Goal: Find specific page/section: Find specific page/section

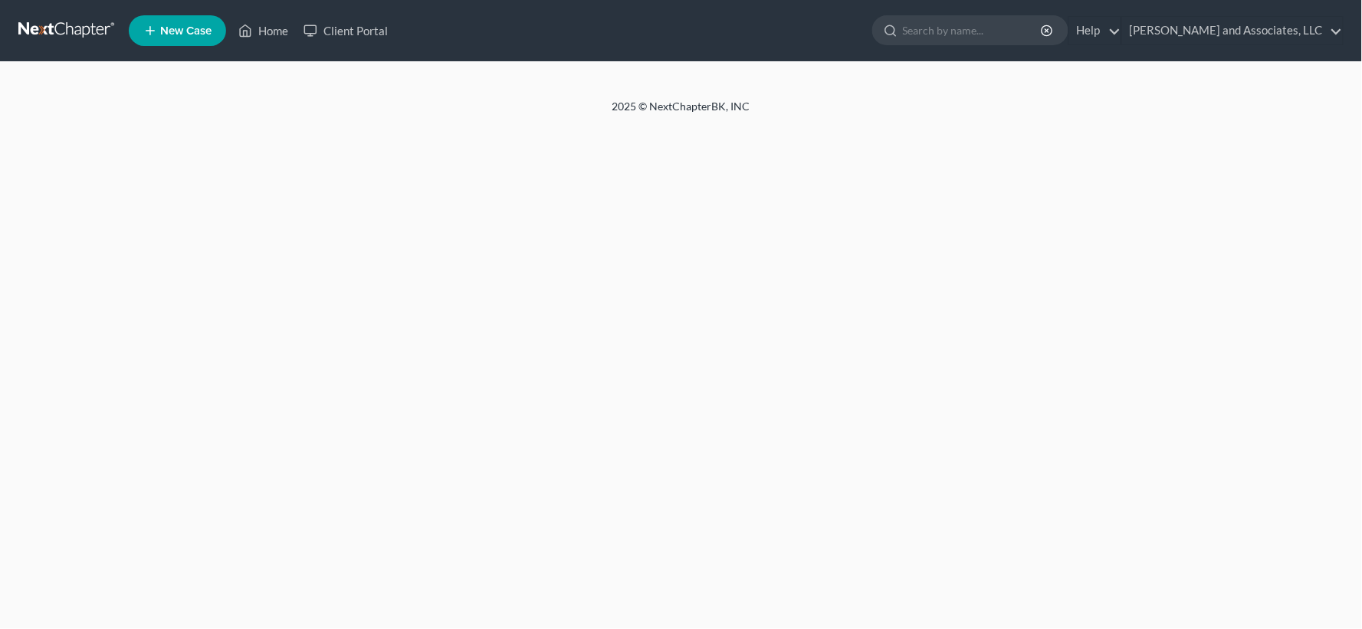
select select "1"
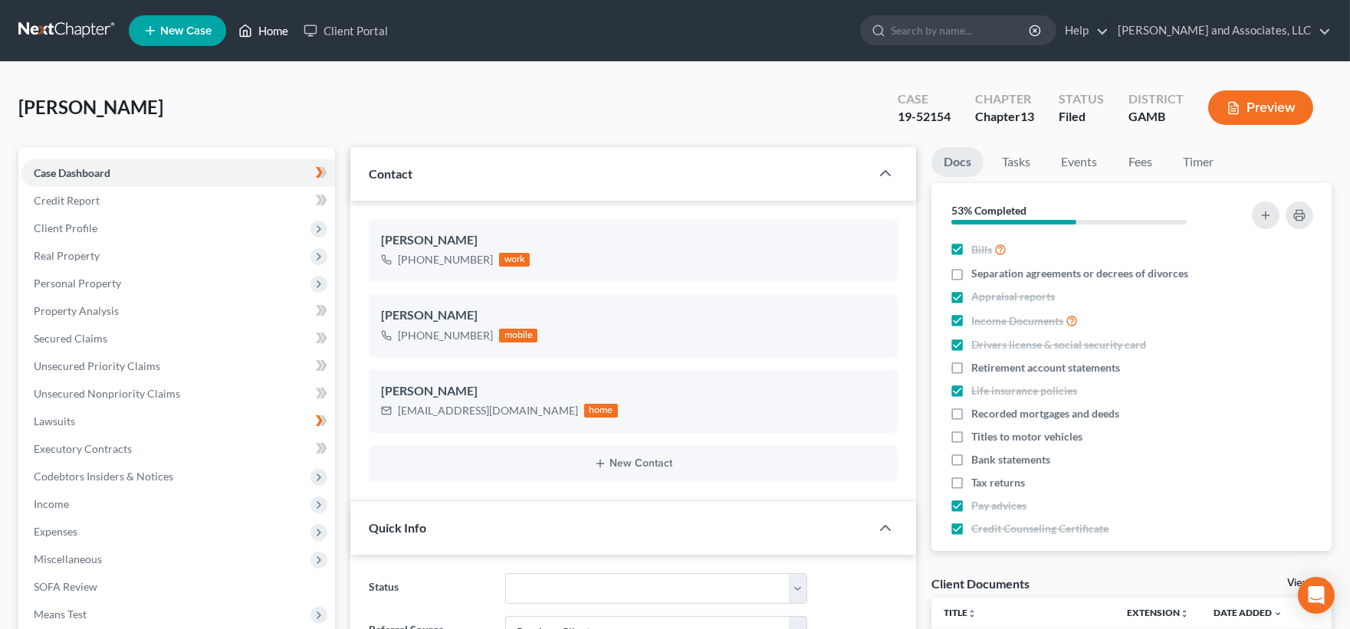
click at [276, 28] on link "Home" at bounding box center [263, 31] width 65 height 28
click at [274, 32] on link "Home" at bounding box center [263, 31] width 65 height 28
click at [274, 31] on link "Home" at bounding box center [263, 31] width 65 height 28
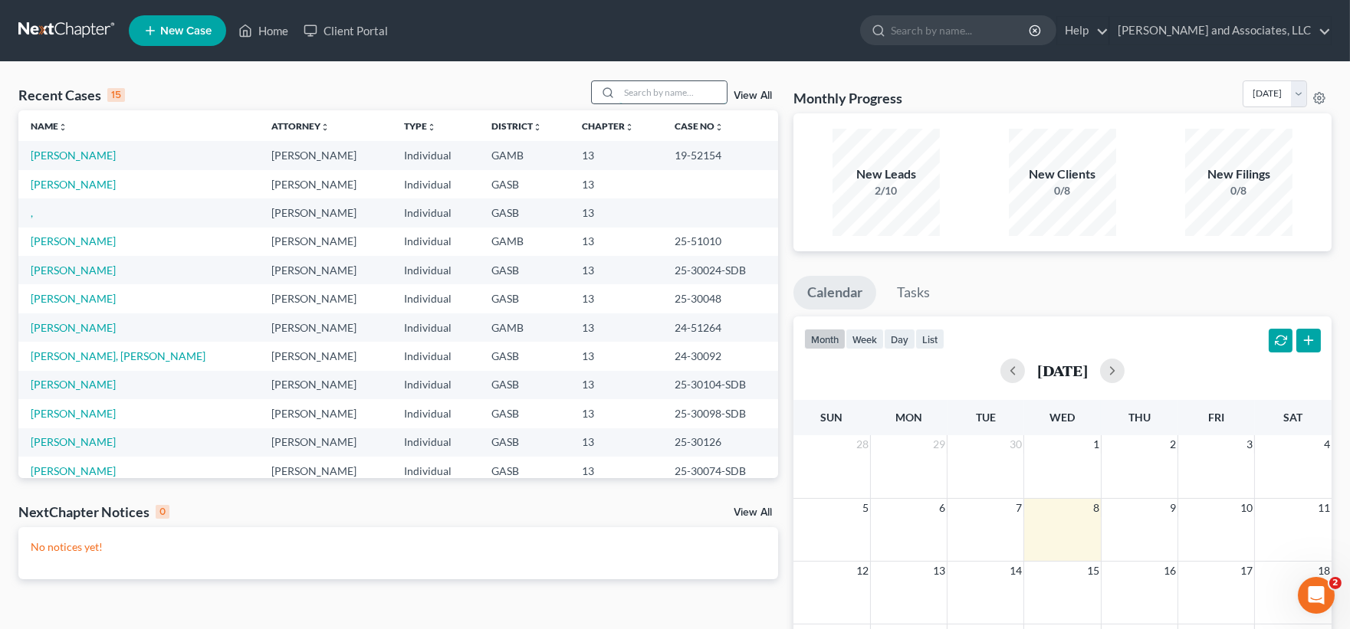
click at [668, 97] on input "search" at bounding box center [672, 92] width 107 height 22
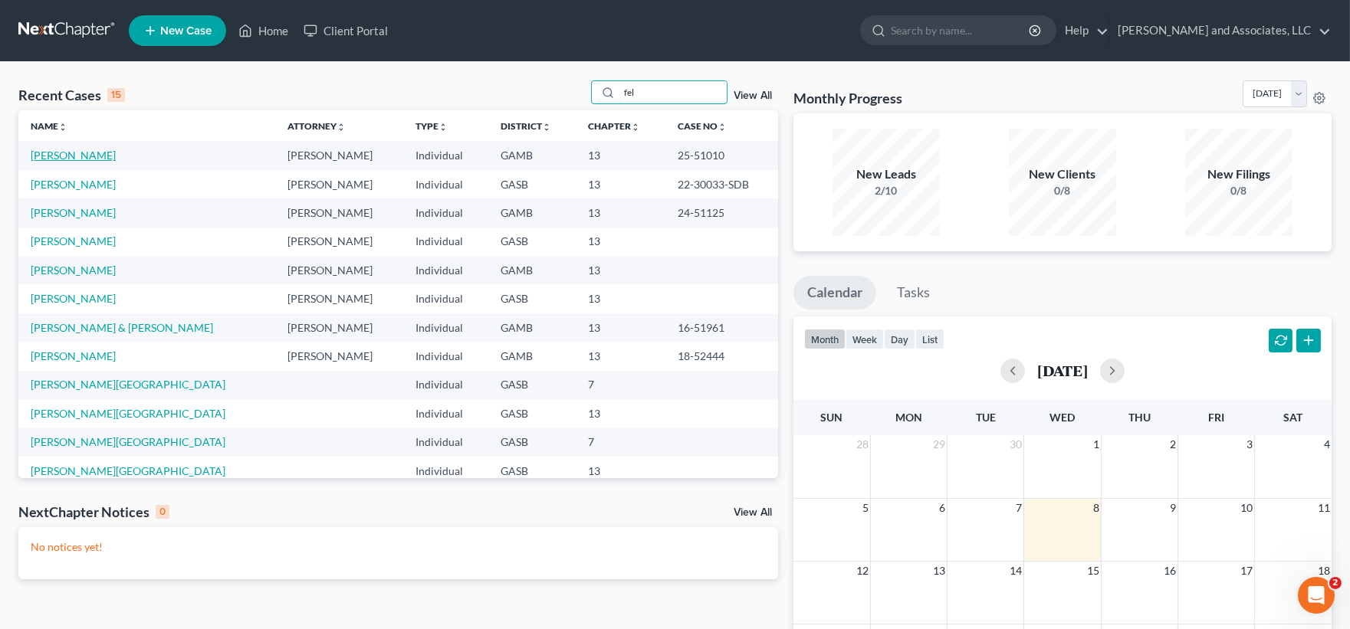
type input "fel"
click at [95, 156] on link "[PERSON_NAME]" at bounding box center [73, 155] width 85 height 13
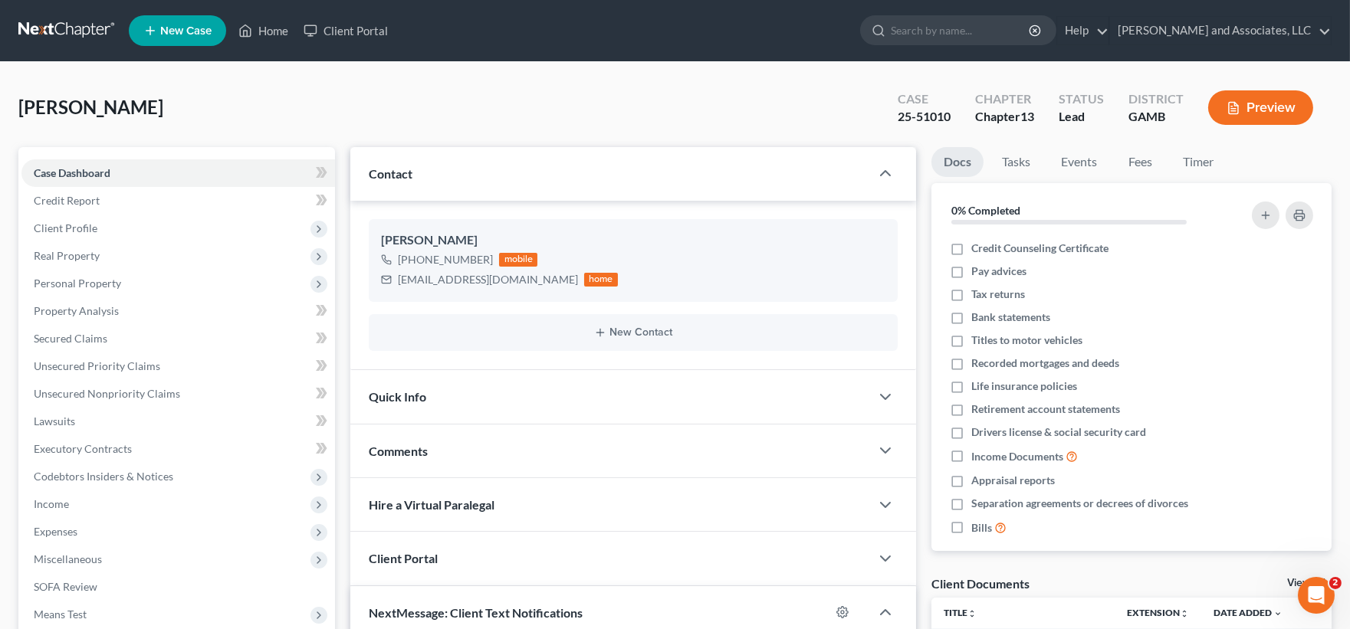
scroll to position [2238, 0]
click at [83, 226] on span "Client Profile" at bounding box center [66, 228] width 64 height 13
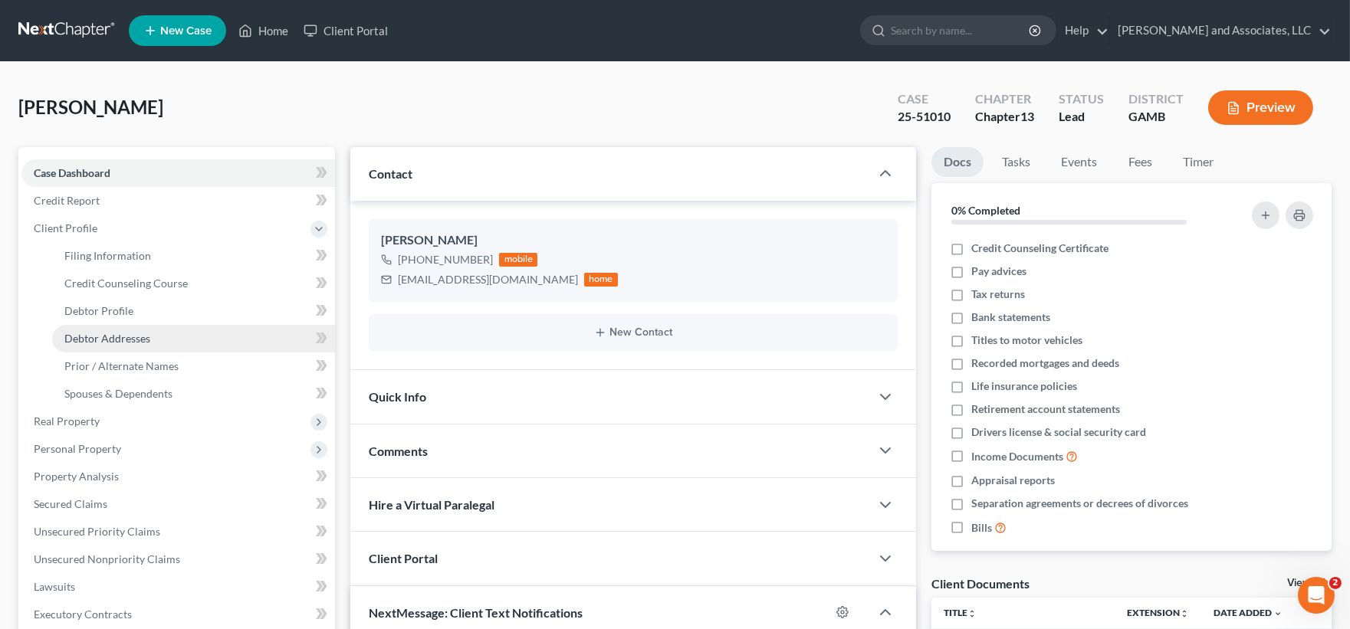
click at [134, 332] on span "Debtor Addresses" at bounding box center [107, 338] width 86 height 13
